Goal: Task Accomplishment & Management: Use online tool/utility

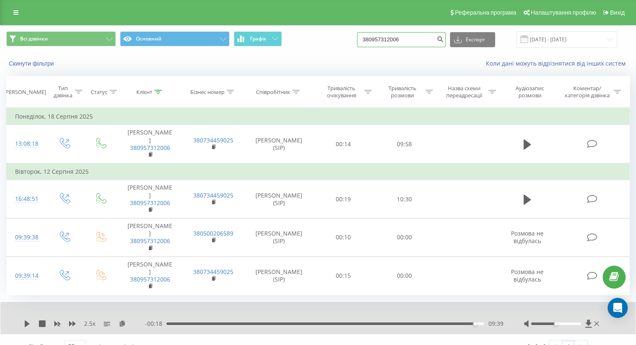
drag, startPoint x: 422, startPoint y: 40, endPoint x: 296, endPoint y: 39, distance: 125.8
click at [296, 39] on div "Всі дзвінки Основний Графік 380957312006 Експорт .csv .xls .xlsx [DATE] - [DATE]" at bounding box center [317, 39] width 623 height 16
paste input "380988543861"
type input "380988543861"
